Goal: Task Accomplishment & Management: Complete application form

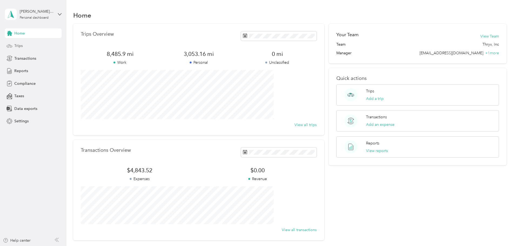
click at [28, 45] on div "Trips" at bounding box center [33, 46] width 57 height 10
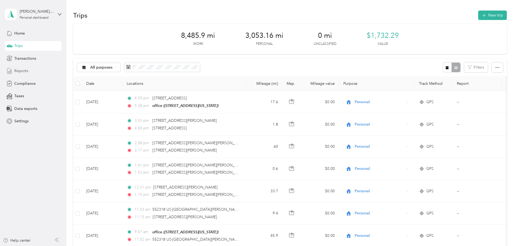
click at [15, 71] on span "Reports" at bounding box center [21, 71] width 14 height 6
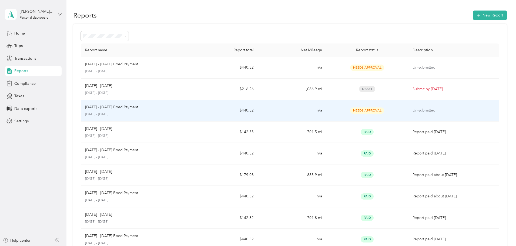
click at [138, 110] on p "[DATE] - [DATE] Fixed Payment" at bounding box center [111, 107] width 53 height 6
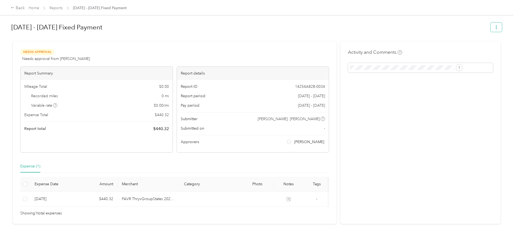
click at [495, 28] on icon "button" at bounding box center [497, 27] width 4 height 4
click at [336, 33] on h1 "[DATE] - [DATE] Fixed Payment" at bounding box center [249, 27] width 476 height 13
click at [368, 36] on div "[DATE] - [DATE] Fixed Payment" at bounding box center [256, 28] width 491 height 16
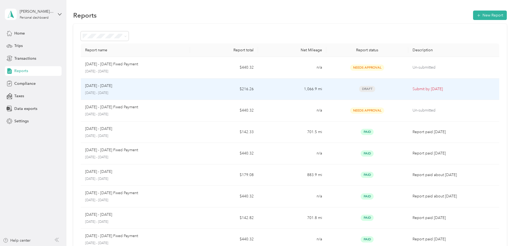
click at [134, 92] on p "[DATE] - [DATE]" at bounding box center [135, 93] width 101 height 5
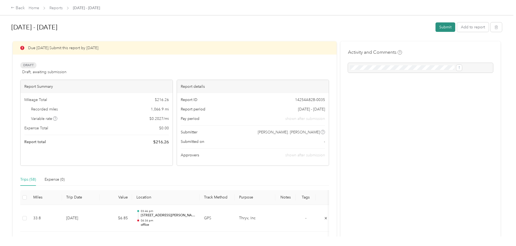
click at [436, 25] on button "Submit" at bounding box center [446, 26] width 20 height 9
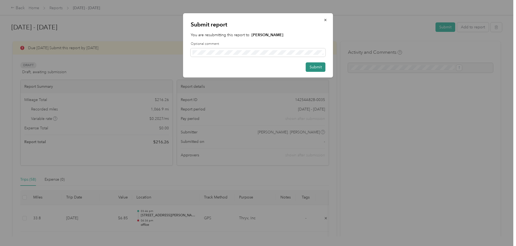
click at [319, 70] on button "Submit" at bounding box center [316, 66] width 20 height 9
